Goal: Navigation & Orientation: Find specific page/section

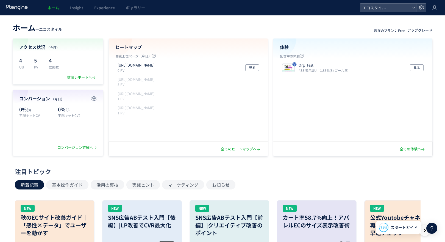
click at [49, 9] on span "ホーム" at bounding box center [54, 7] width 12 height 5
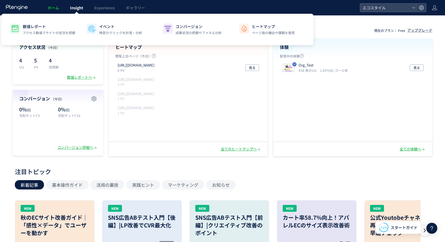
click at [75, 8] on span "Insight" at bounding box center [76, 7] width 13 height 5
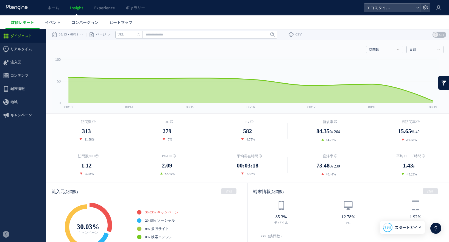
click at [55, 9] on span "ホーム" at bounding box center [54, 7] width 12 height 5
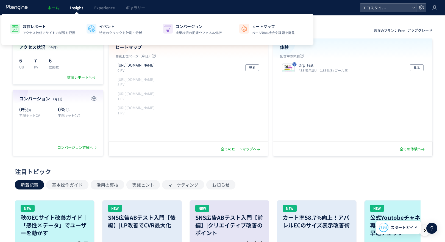
click at [78, 9] on span "Insight" at bounding box center [76, 7] width 13 height 5
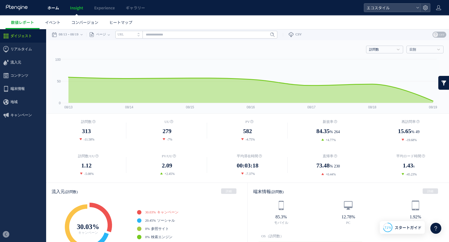
click at [53, 9] on span "ホーム" at bounding box center [54, 7] width 12 height 5
